Goal: Transaction & Acquisition: Purchase product/service

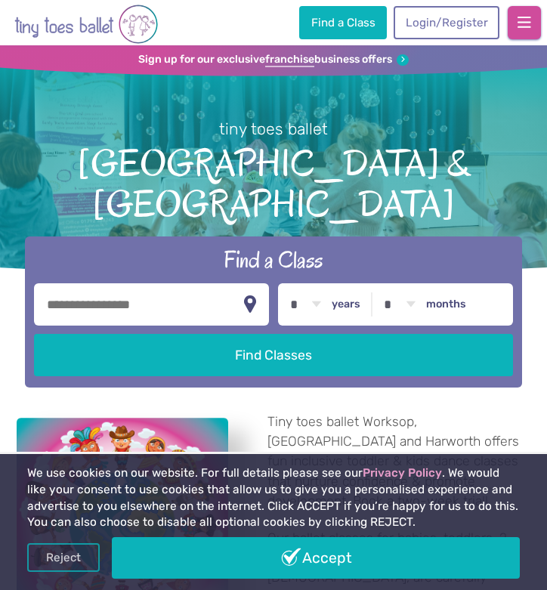
click at [511, 26] on button "button" at bounding box center [524, 22] width 33 height 33
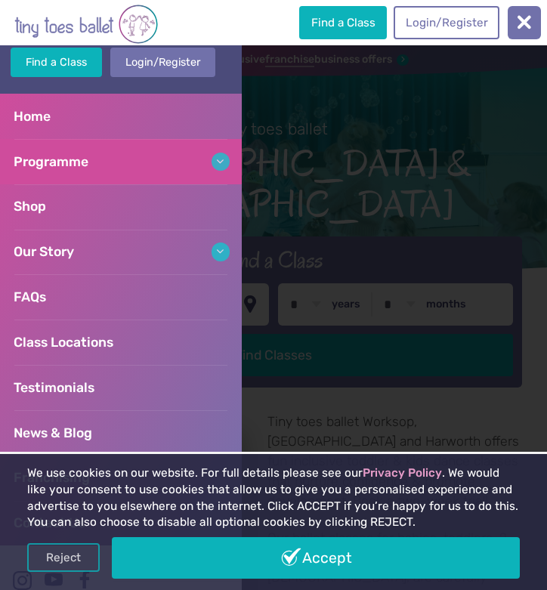
scroll to position [45, 0]
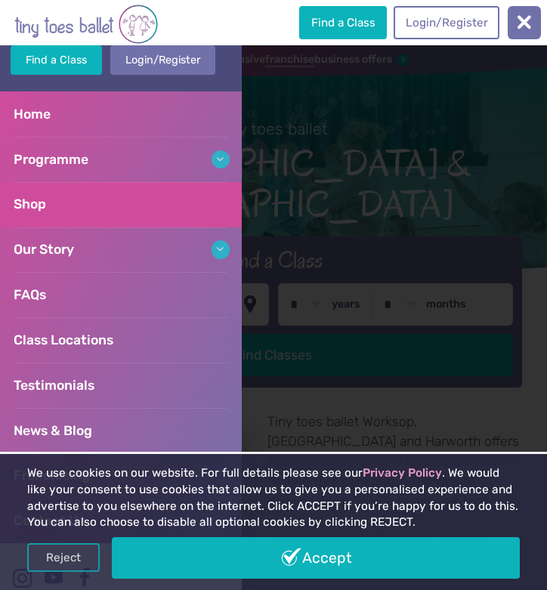
click at [95, 212] on link "Shop" at bounding box center [121, 204] width 242 height 45
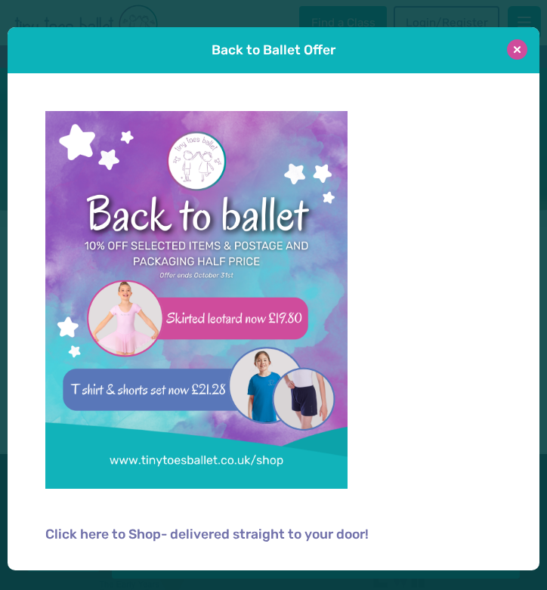
click at [512, 48] on button at bounding box center [517, 49] width 20 height 20
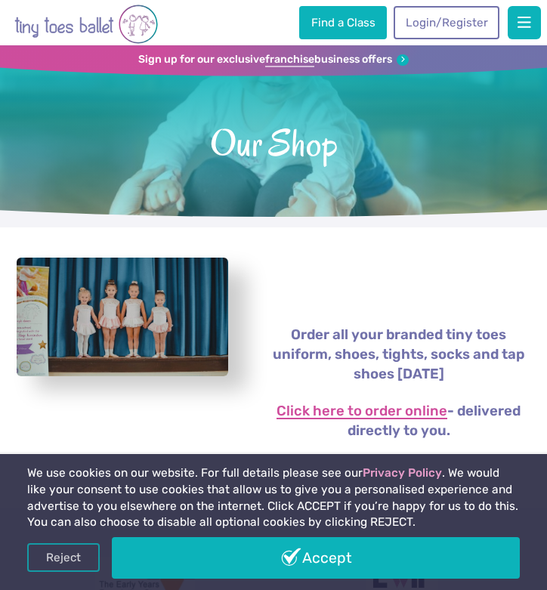
click at [325, 411] on link "Click here to order online" at bounding box center [362, 411] width 171 height 15
